Goal: Task Accomplishment & Management: Manage account settings

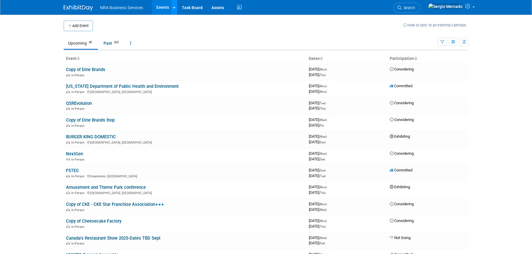
click at [173, 9] on icon at bounding box center [174, 8] width 2 height 4
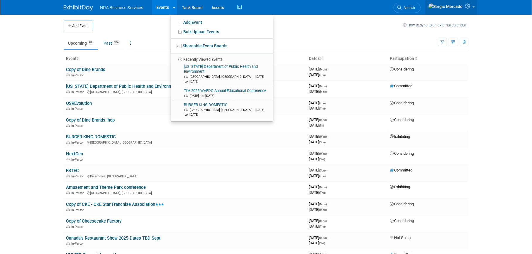
click at [469, 8] on icon at bounding box center [468, 6] width 7 height 5
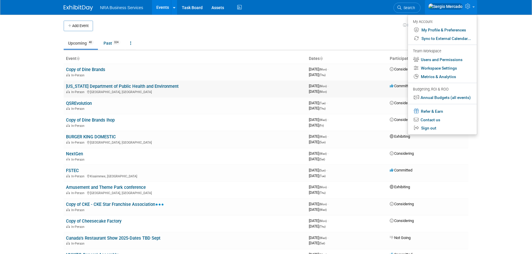
click at [146, 88] on link "[US_STATE] Department of Public Health and Environment" at bounding box center [122, 86] width 113 height 5
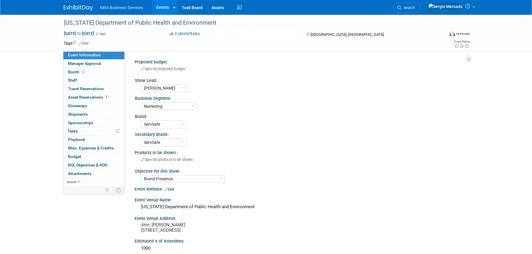
select select "Terry G"
select select "Marketing"
select select "ServSafe"
select select "Brand Presence"
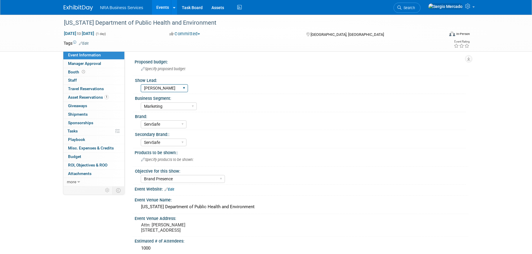
click at [149, 88] on select "Guy W Shane Q Shane R Alisha G Kay A Catherine V Renee H Chip R Robin B Dennie …" at bounding box center [164, 88] width 47 height 8
click at [264, 59] on div "Proposed budget:" at bounding box center [302, 60] width 334 height 7
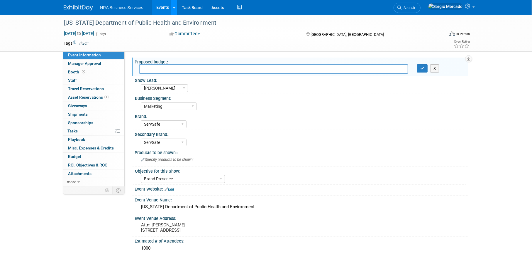
click at [175, 9] on icon at bounding box center [174, 8] width 2 height 4
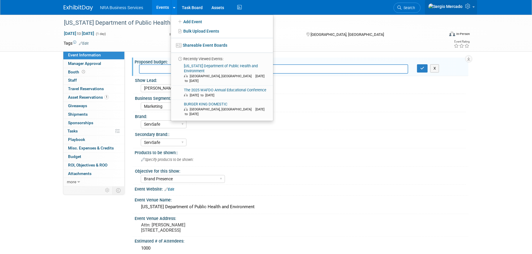
click at [467, 9] on icon at bounding box center [468, 6] width 7 height 5
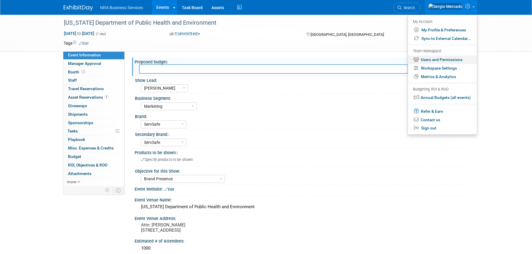
click at [433, 57] on link "Users and Permissions" at bounding box center [442, 59] width 69 height 9
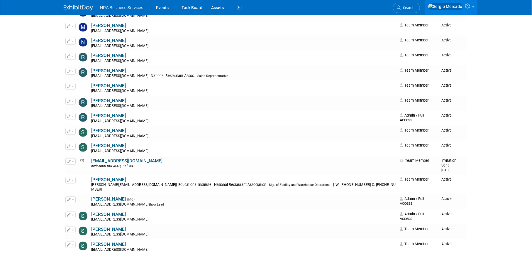
scroll to position [645, 0]
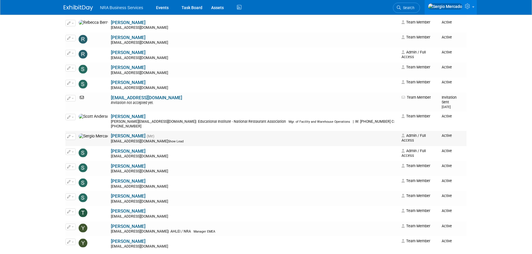
click at [69, 135] on icon "button" at bounding box center [69, 136] width 4 height 3
click at [74, 144] on icon at bounding box center [73, 146] width 4 height 4
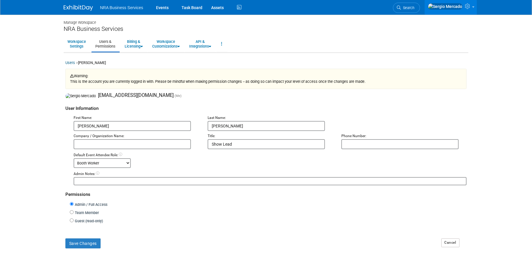
click at [127, 165] on select "-- No Default Attendee Role -- Booth Worker Demonstrator Host Marketing Represe…" at bounding box center [102, 163] width 57 height 10
select select "1"
click at [74, 159] on select "-- No Default Attendee Role -- Booth Worker Demonstrator Host Marketing Represe…" at bounding box center [102, 163] width 57 height 10
drag, startPoint x: 235, startPoint y: 145, endPoint x: 194, endPoint y: 144, distance: 41.1
click at [194, 144] on div "Company / Organization Name: Title: Show Lead Phone Number:" at bounding box center [270, 140] width 402 height 18
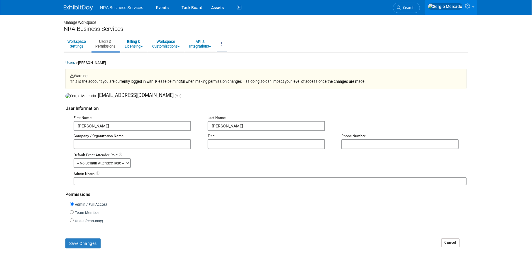
click at [227, 43] on link at bounding box center [222, 44] width 10 height 14
click at [75, 47] on link "Workspace Settings" at bounding box center [77, 44] width 26 height 14
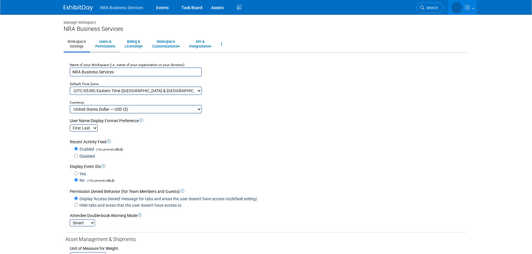
click at [107, 45] on link "Users & Permissions" at bounding box center [106, 44] width 28 height 14
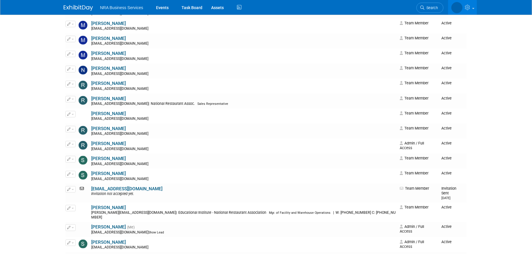
scroll to position [645, 0]
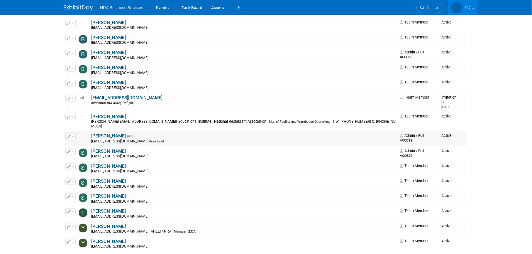
click at [71, 133] on button "button" at bounding box center [70, 136] width 10 height 6
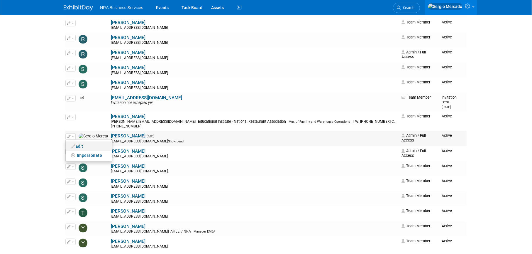
click at [82, 142] on link "Edit" at bounding box center [89, 146] width 46 height 8
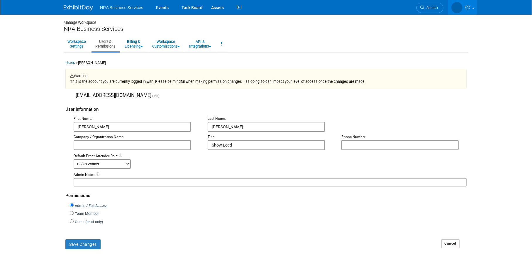
click at [91, 164] on select "-- No Default Attendee Role -- Booth Worker Demonstrator Host Marketing Represe…" at bounding box center [102, 164] width 57 height 10
select select "1"
click at [74, 159] on select "-- No Default Attendee Role -- Booth Worker Demonstrator Host Marketing Represe…" at bounding box center [102, 164] width 57 height 10
drag, startPoint x: 250, startPoint y: 145, endPoint x: 184, endPoint y: 148, distance: 66.4
click at [184, 148] on div "Company / Organization Name: Title: Show Lead Phone Number:" at bounding box center [270, 141] width 402 height 18
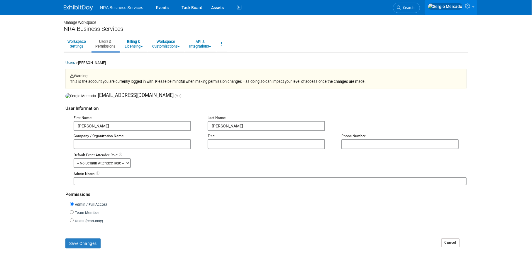
click at [75, 250] on form "User Information First Name: Sergio Last Name: Mercado Company / Organization N…" at bounding box center [265, 184] width 401 height 171
click at [74, 245] on button "Save Changes" at bounding box center [82, 243] width 35 height 10
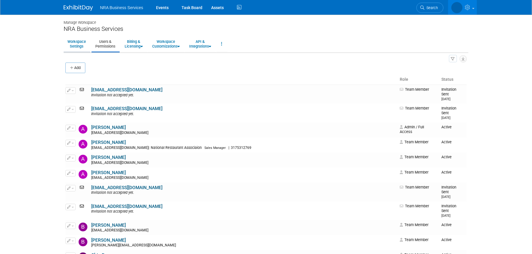
click at [80, 43] on link "Workspace Settings" at bounding box center [77, 44] width 26 height 14
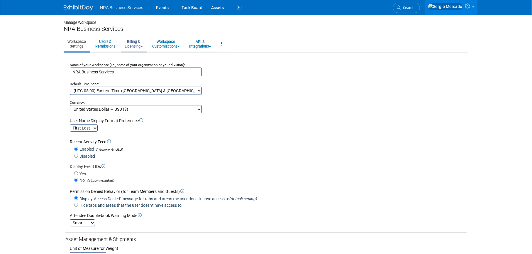
click at [135, 47] on link "Billing & Licensing" at bounding box center [134, 44] width 26 height 14
click at [176, 44] on link "Workspace Customizations" at bounding box center [165, 44] width 35 height 14
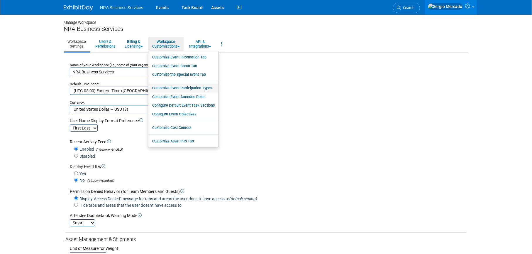
click at [187, 87] on link "Customize Event Participation Types" at bounding box center [183, 88] width 70 height 9
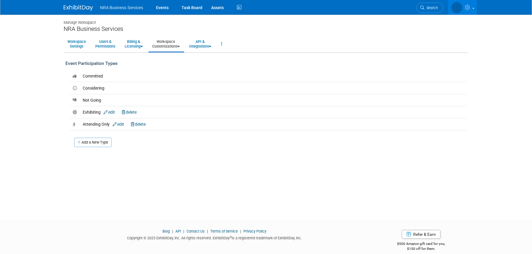
click at [180, 47] on icon at bounding box center [178, 47] width 2 height 4
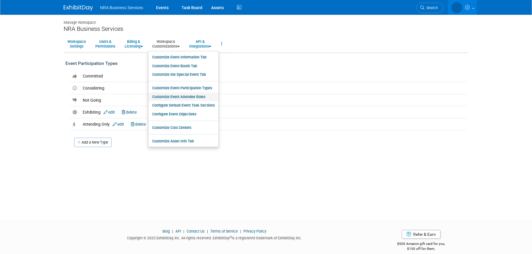
click at [191, 95] on link "Customize Event Attendee Roles" at bounding box center [183, 96] width 70 height 9
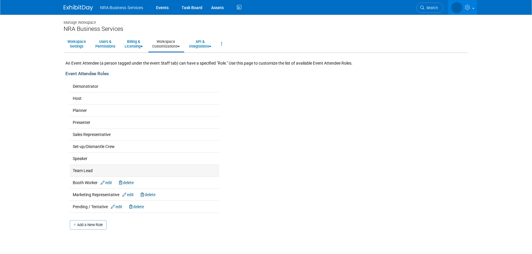
click at [85, 168] on span "Team Lead" at bounding box center [83, 170] width 20 height 5
click at [174, 48] on link "Workspace Customizations" at bounding box center [165, 44] width 35 height 14
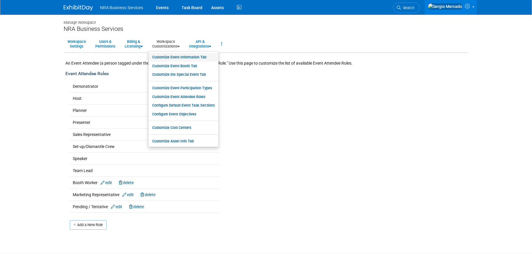
click at [173, 55] on link "Customize Event Information Tab" at bounding box center [183, 57] width 70 height 9
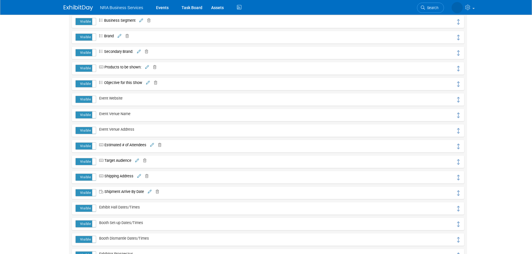
scroll to position [59, 0]
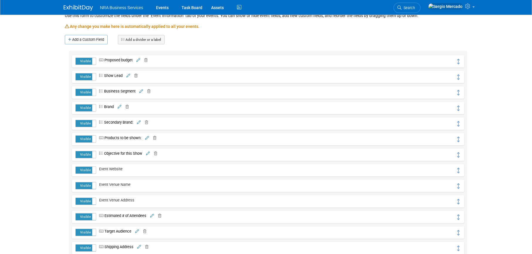
click at [128, 75] on icon at bounding box center [128, 76] width 4 height 4
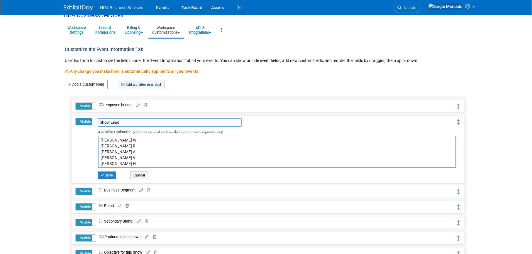
scroll to position [0, 0]
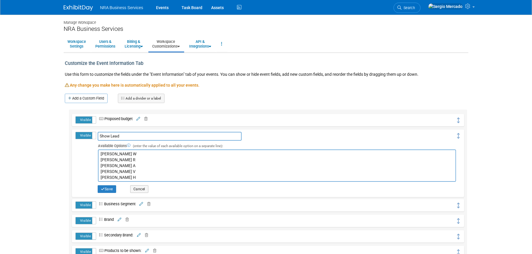
click at [101, 154] on textarea "Guy W Shane Q Shane R Alisha G Kay A Catherine V Renee H Chip R Robin B Dennie …" at bounding box center [277, 165] width 358 height 32
type textarea "[PERSON_NAME] W [PERSON_NAME] R [PERSON_NAME] A [PERSON_NAME] [PERSON_NAME] H C…"
click at [110, 187] on button "Save" at bounding box center [107, 189] width 18 height 8
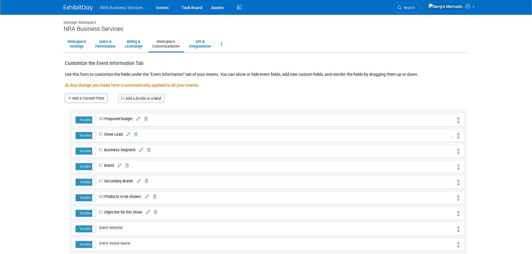
click at [110, 134] on span "Show Lead" at bounding box center [109, 134] width 26 height 4
click at [127, 134] on link at bounding box center [128, 134] width 5 height 4
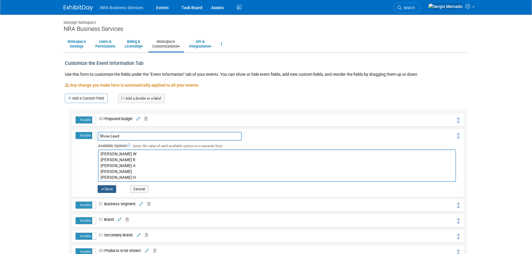
click at [105, 186] on button "Save" at bounding box center [107, 189] width 18 height 8
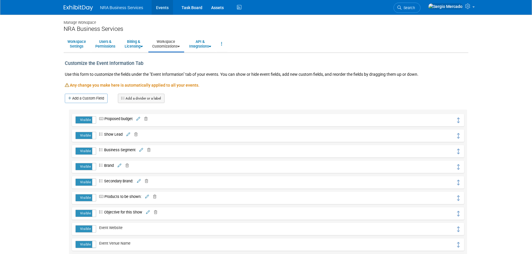
click at [168, 7] on link "Events" at bounding box center [162, 7] width 21 height 15
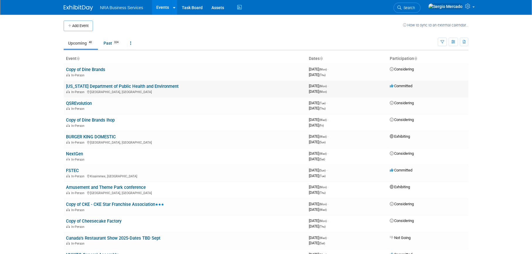
click at [97, 85] on link "[US_STATE] Department of Public Health and Environment" at bounding box center [122, 86] width 113 height 5
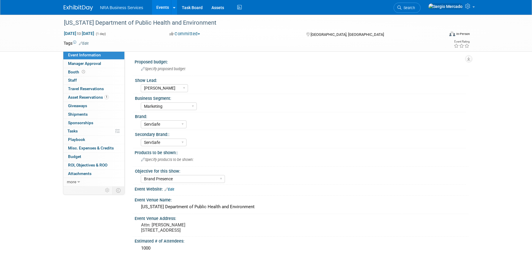
select select "[PERSON_NAME]"
select select "Marketing"
select select "ServSafe"
select select "Brand Presence"
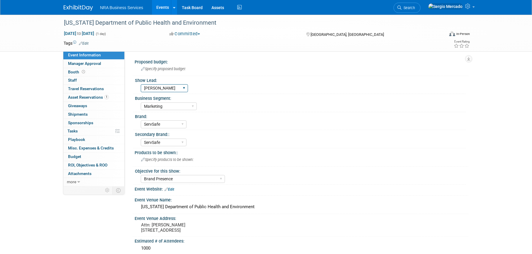
click at [180, 88] on select "[PERSON_NAME] W [PERSON_NAME] R [PERSON_NAME] A [PERSON_NAME] [PERSON_NAME] H C…" at bounding box center [164, 88] width 47 height 8
select select "[PERSON_NAME]"
click at [141, 84] on select "[PERSON_NAME] W [PERSON_NAME] R [PERSON_NAME] A [PERSON_NAME] [PERSON_NAME] H C…" at bounding box center [164, 88] width 47 height 8
click at [215, 101] on div "Industry - Lodging Industry - Restaurant Corrections Government Career & Academ…" at bounding box center [303, 105] width 325 height 9
click at [164, 7] on link "Events" at bounding box center [162, 7] width 21 height 15
